Goal: Transaction & Acquisition: Book appointment/travel/reservation

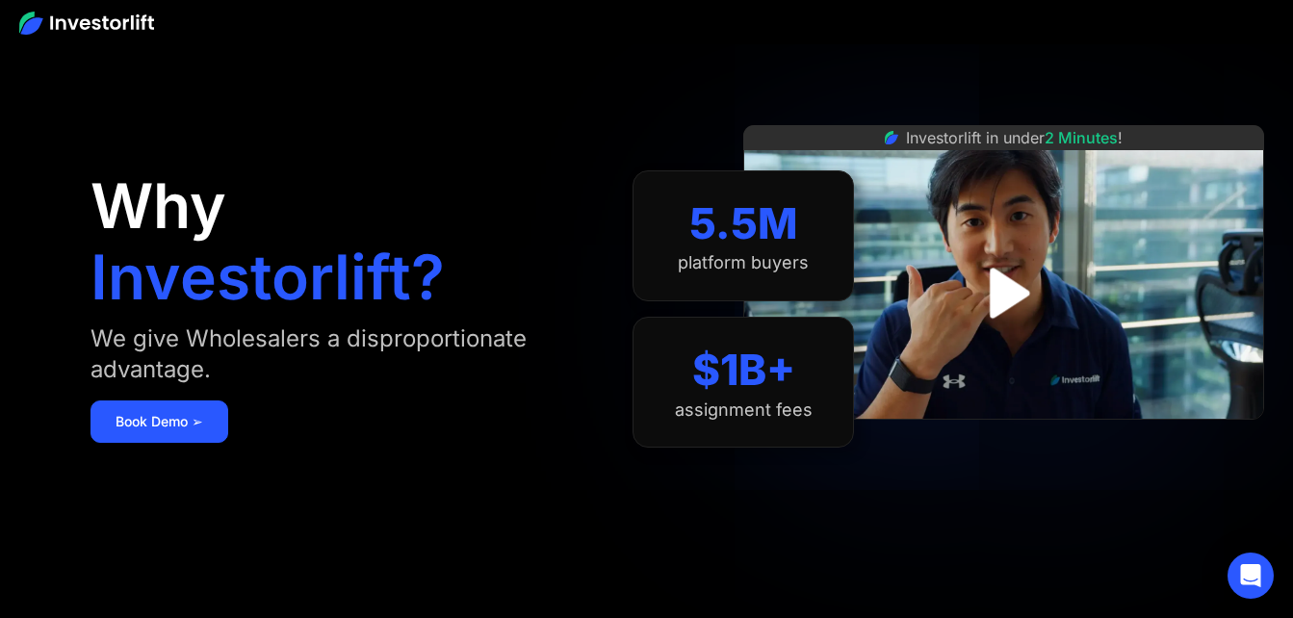
click at [1005, 286] on img "open lightbox" at bounding box center [1003, 293] width 90 height 90
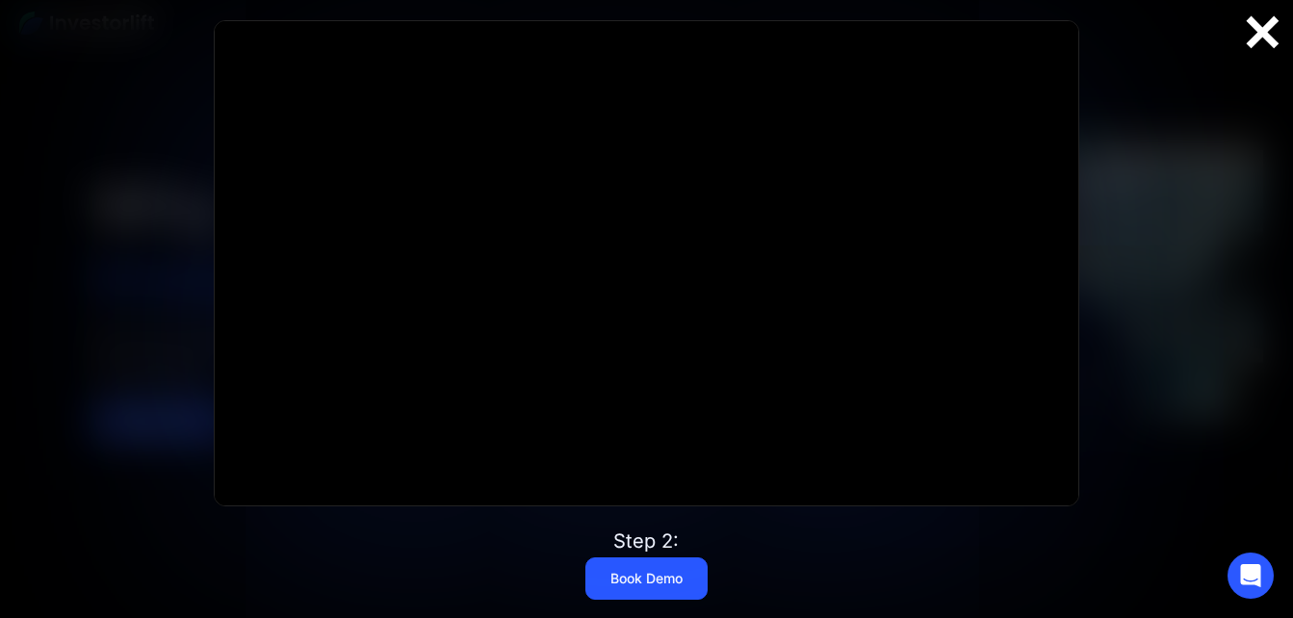
click at [1263, 33] on div at bounding box center [1262, 33] width 62 height 40
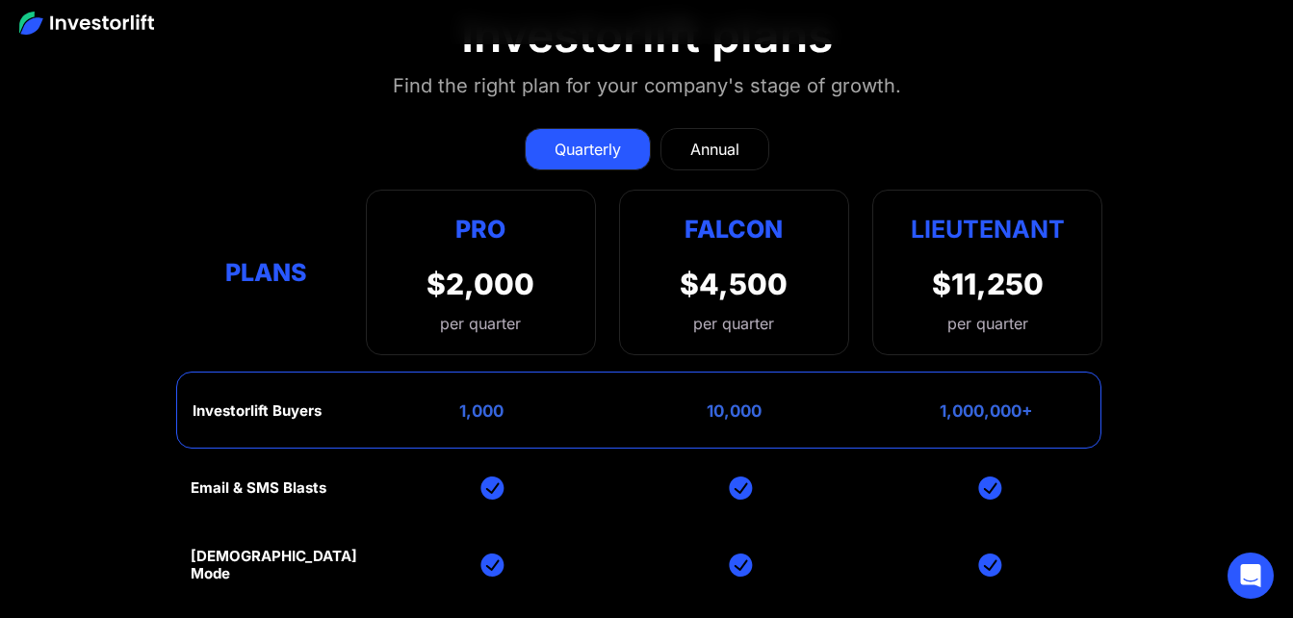
scroll to position [7315, 0]
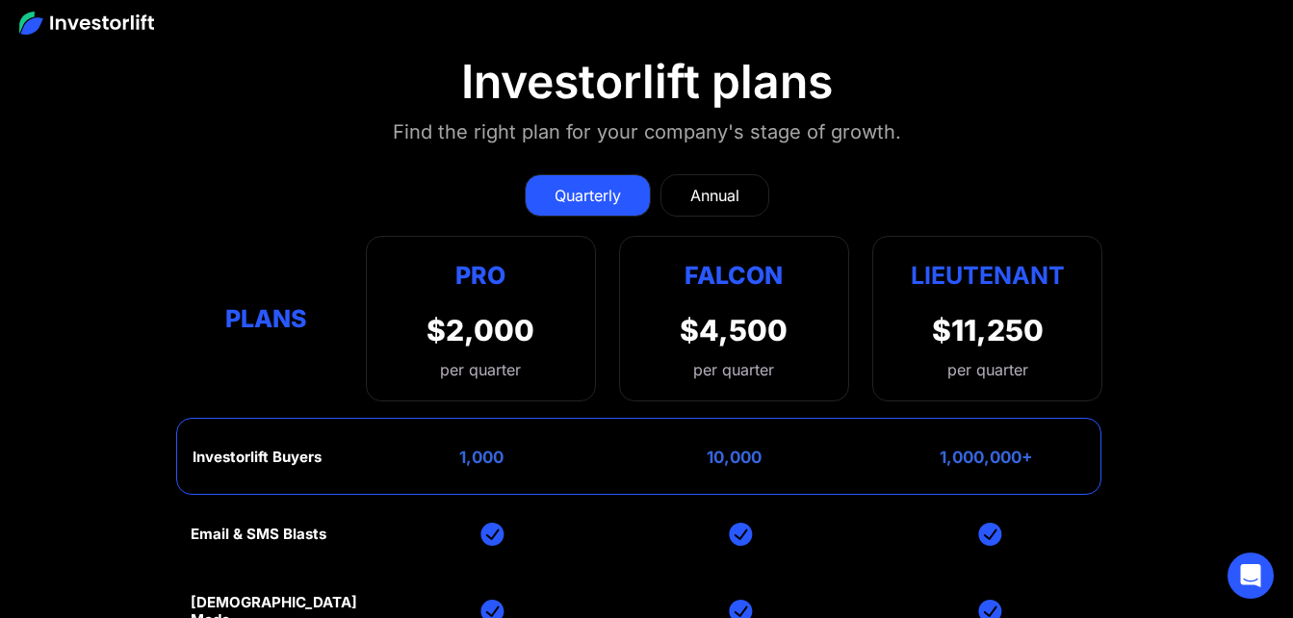
click at [734, 184] on div "Annual" at bounding box center [714, 195] width 49 height 23
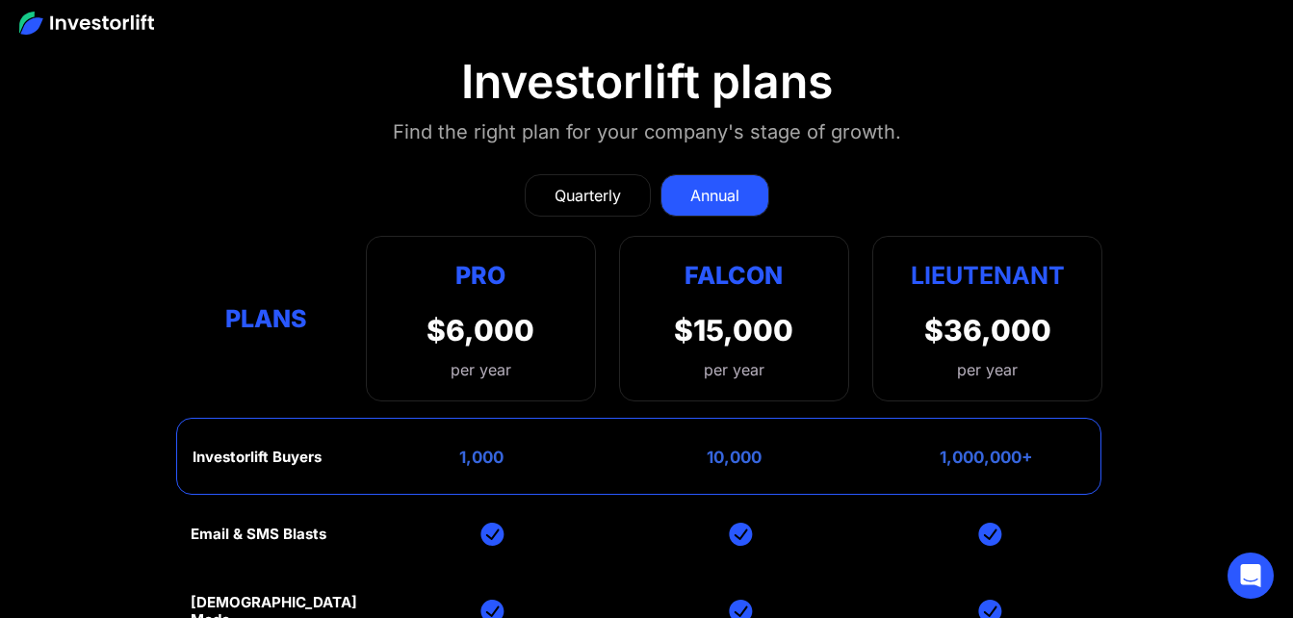
click at [595, 184] on div "Quarterly" at bounding box center [587, 195] width 66 height 23
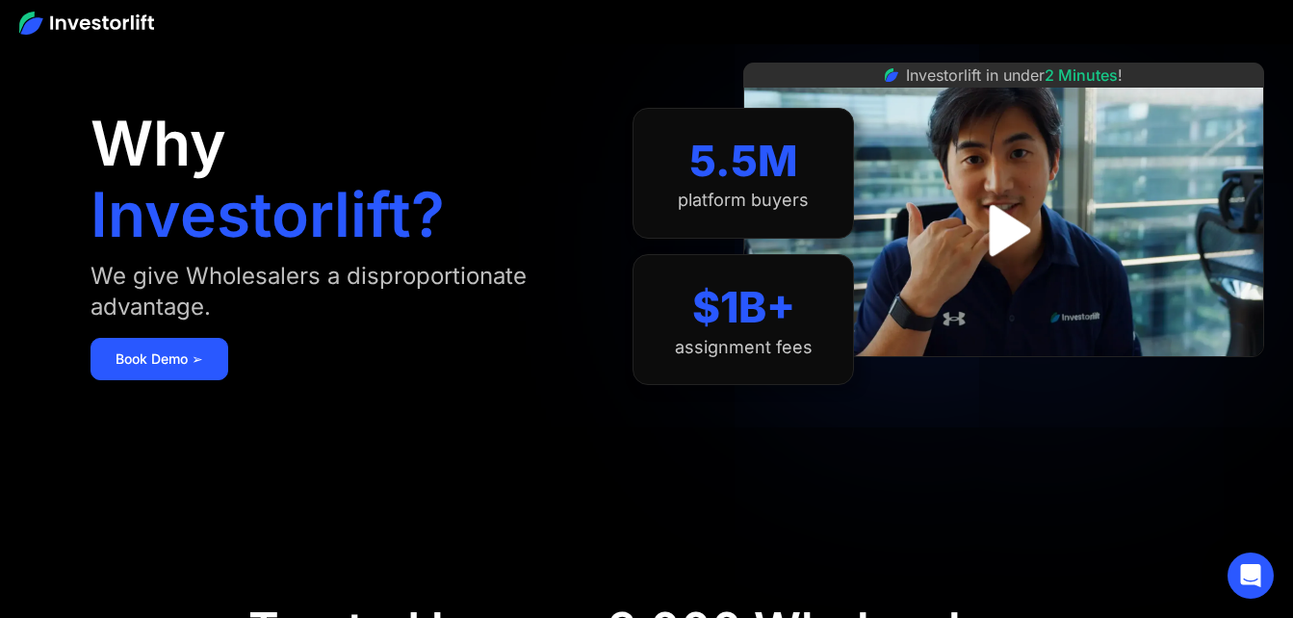
scroll to position [96, 0]
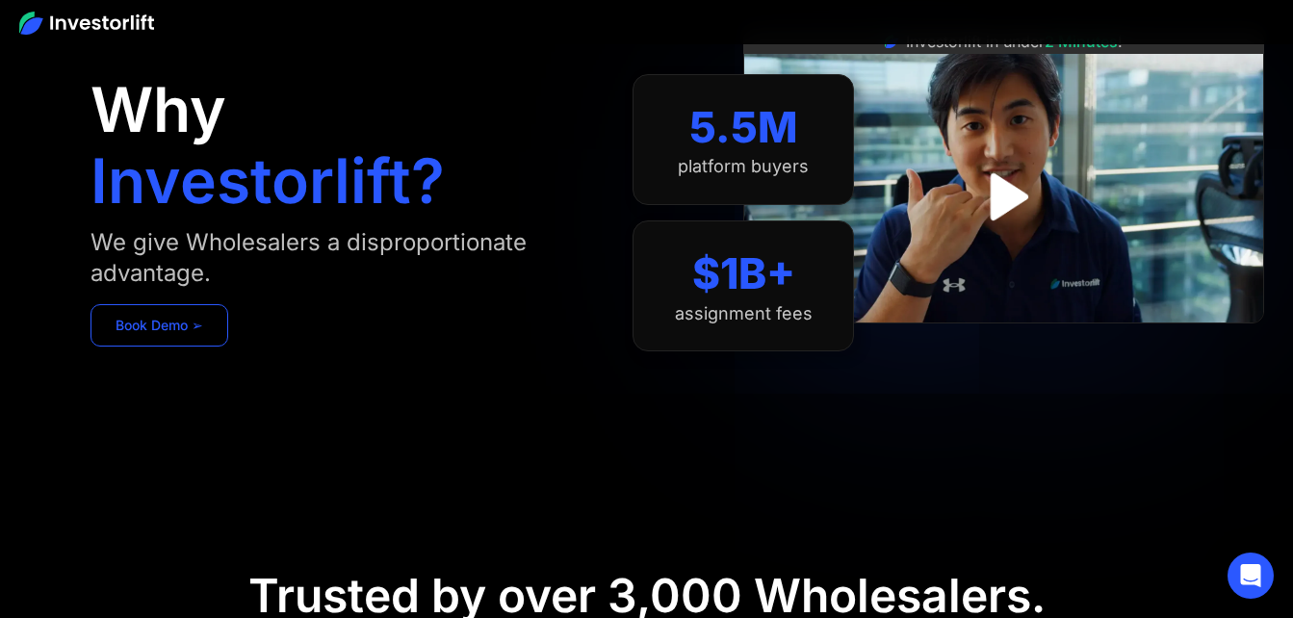
click at [171, 332] on link "Book Demo ➢" at bounding box center [159, 325] width 138 height 42
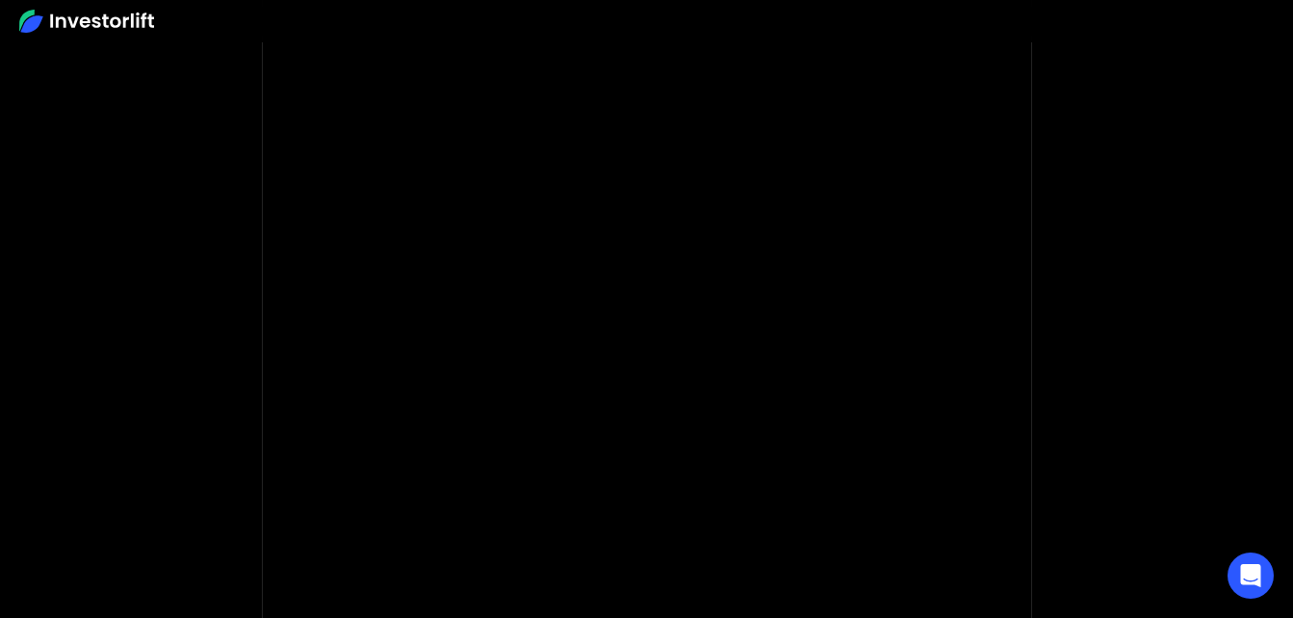
scroll to position [289, 0]
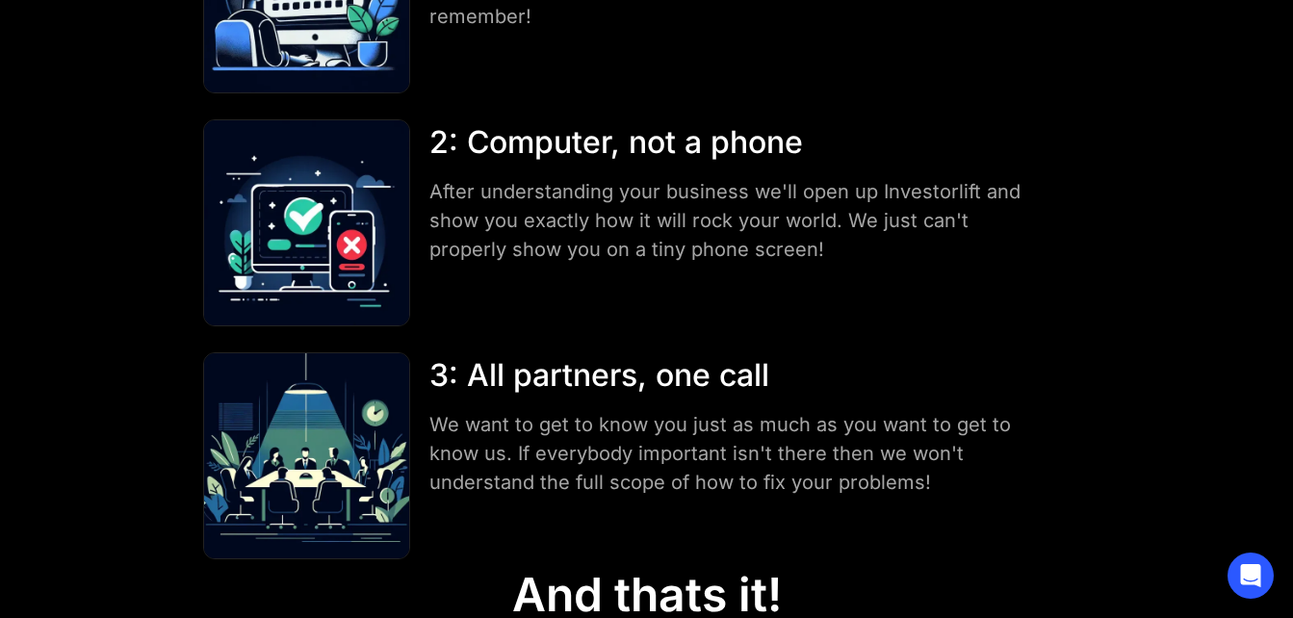
scroll to position [399, 0]
